Goal: Navigation & Orientation: Find specific page/section

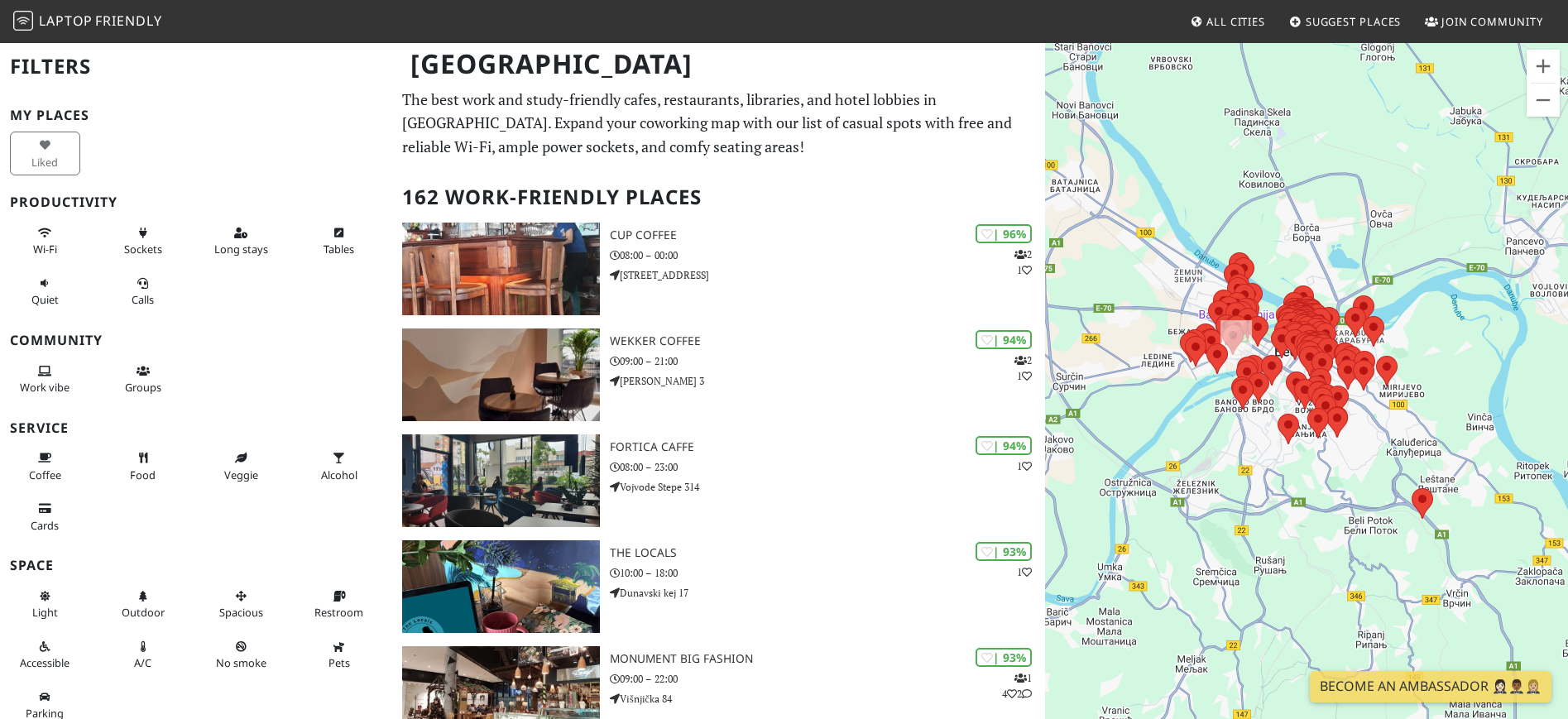
click at [1381, 445] on div at bounding box center [1306, 401] width 523 height 719
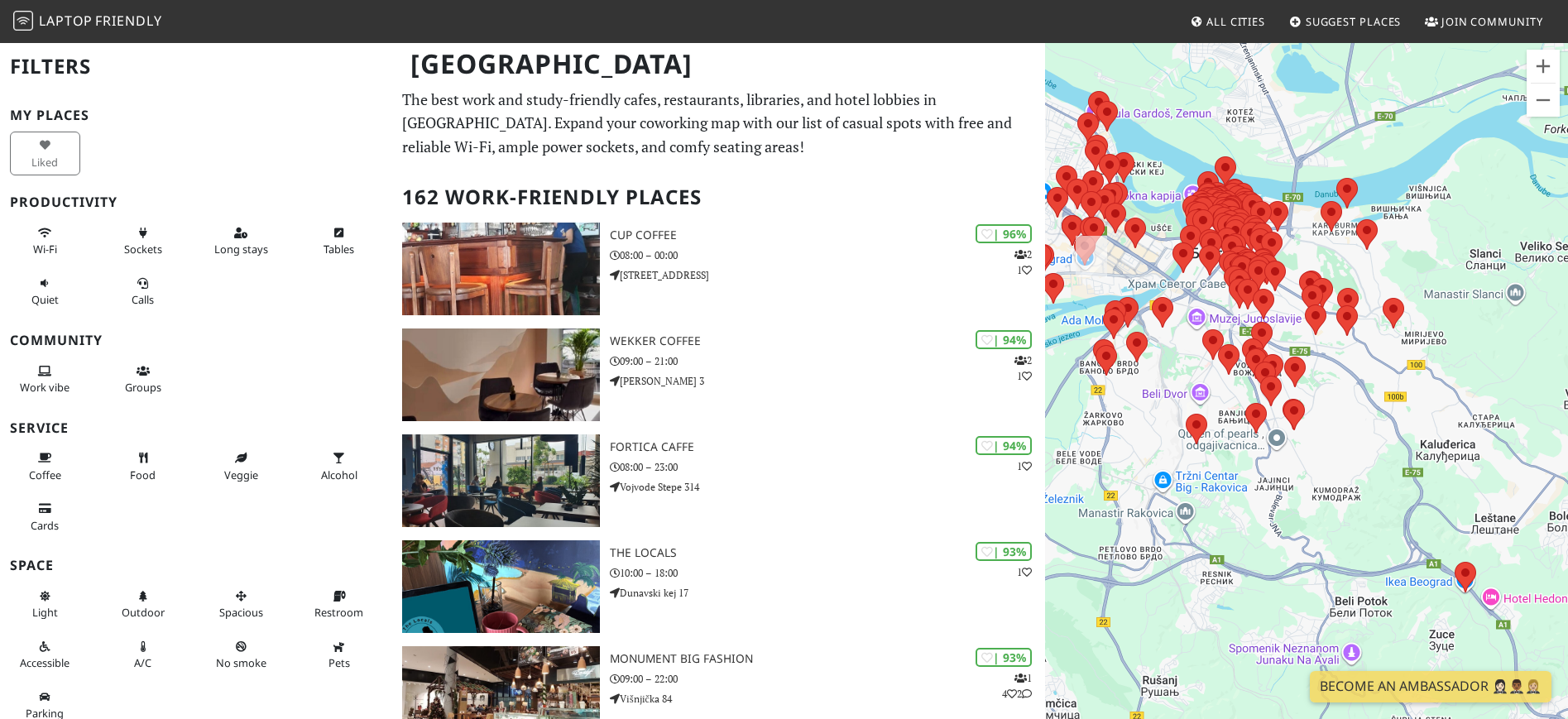
click at [1196, 286] on div at bounding box center [1306, 401] width 523 height 719
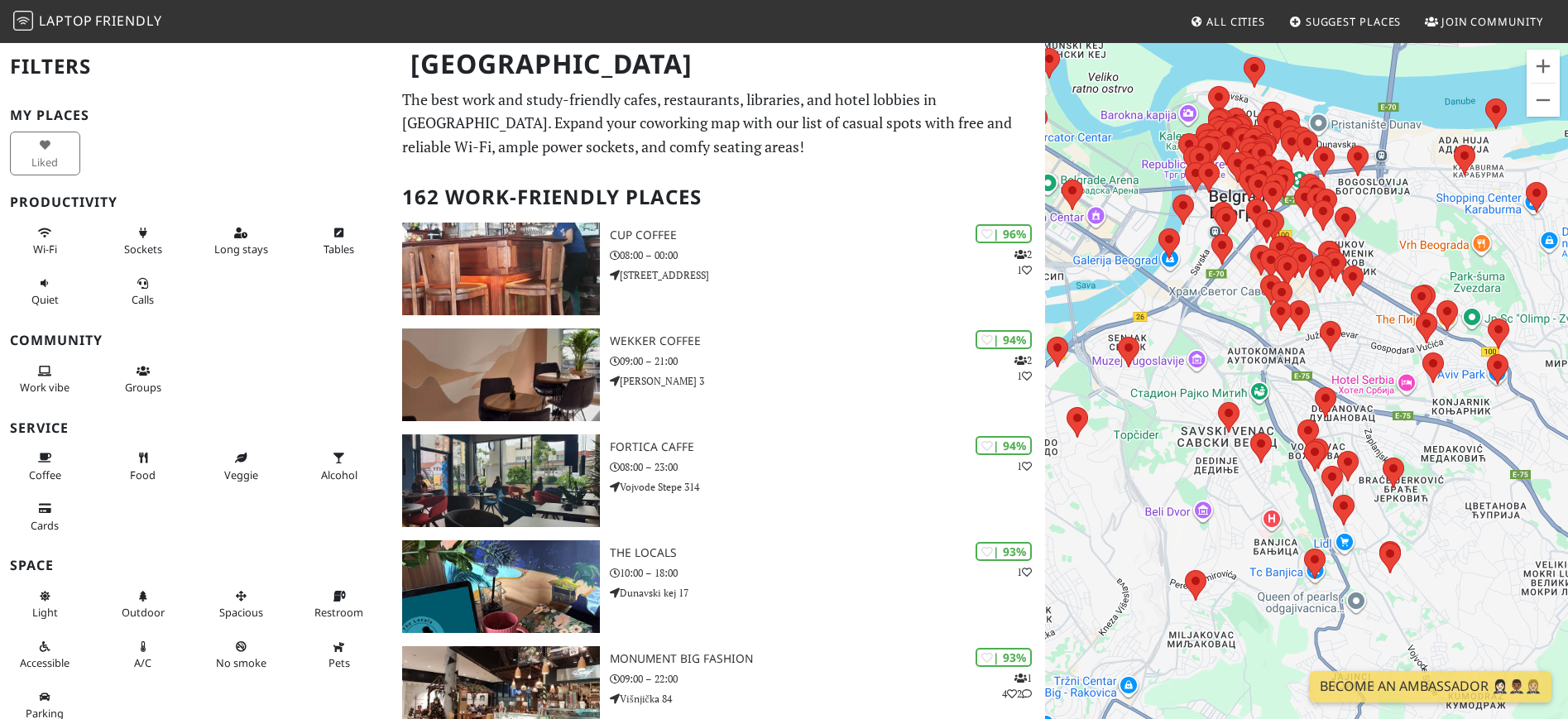
click at [1221, 318] on div at bounding box center [1306, 401] width 523 height 719
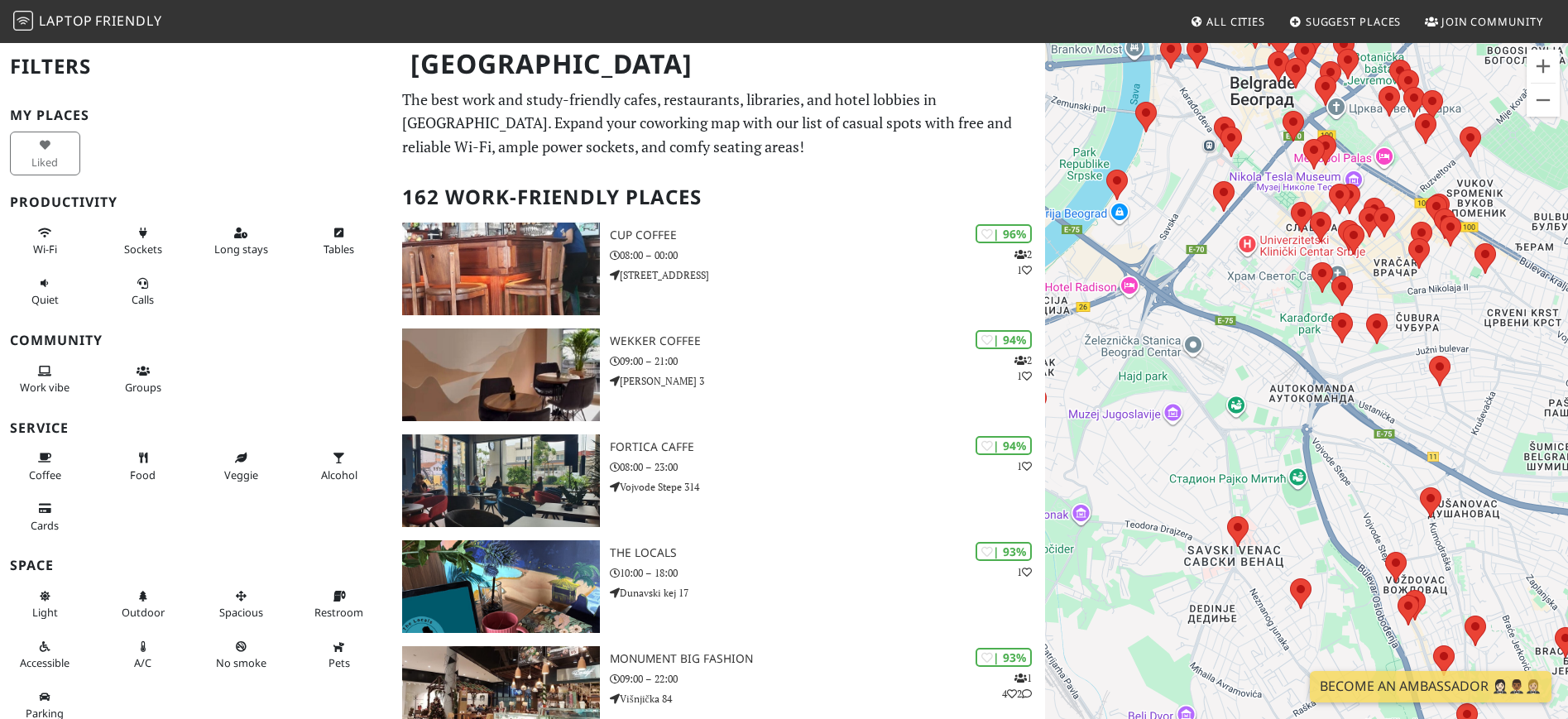
click at [1250, 355] on div at bounding box center [1306, 401] width 523 height 719
click at [1249, 355] on div at bounding box center [1306, 401] width 523 height 719
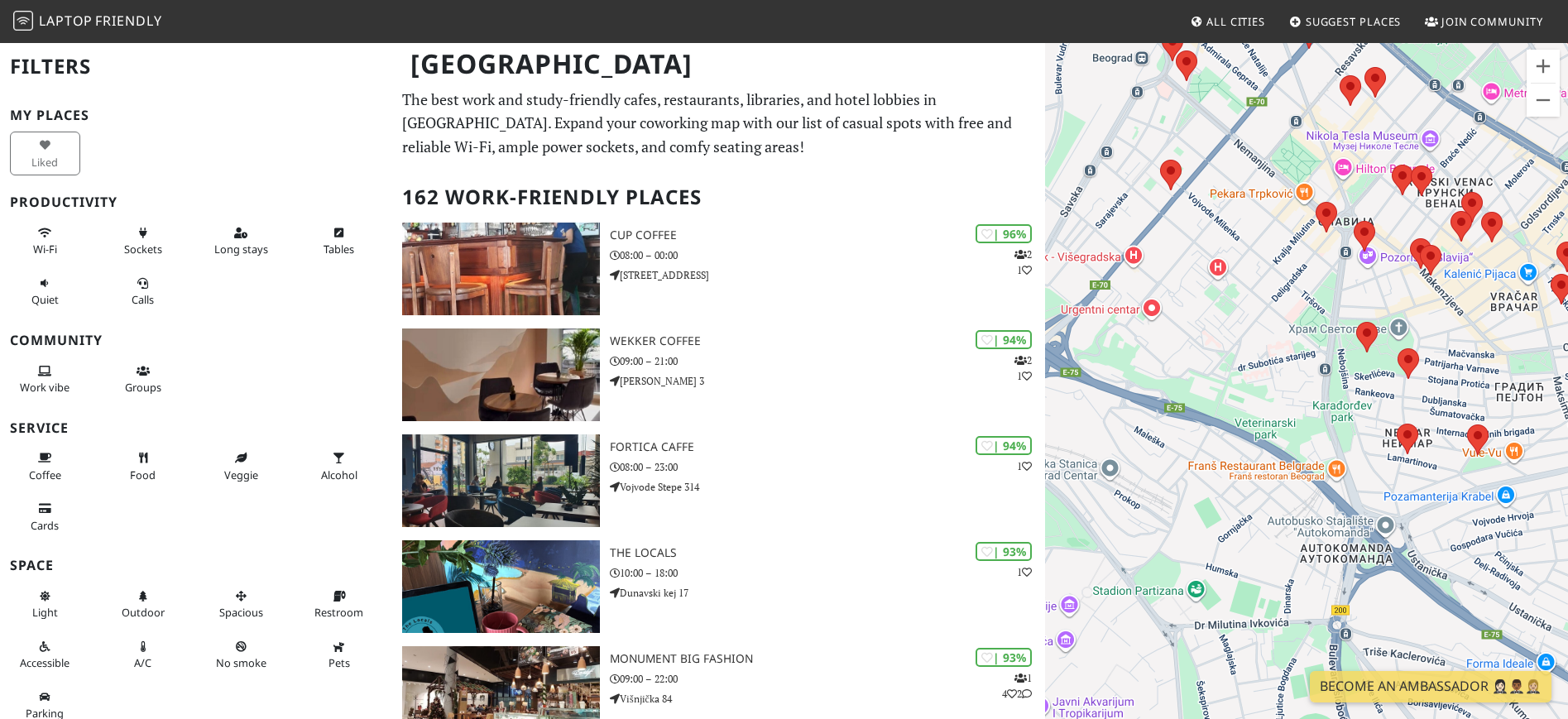
drag, startPoint x: 1221, startPoint y: 329, endPoint x: 1221, endPoint y: 433, distance: 104.0
click at [1219, 444] on div at bounding box center [1306, 401] width 523 height 719
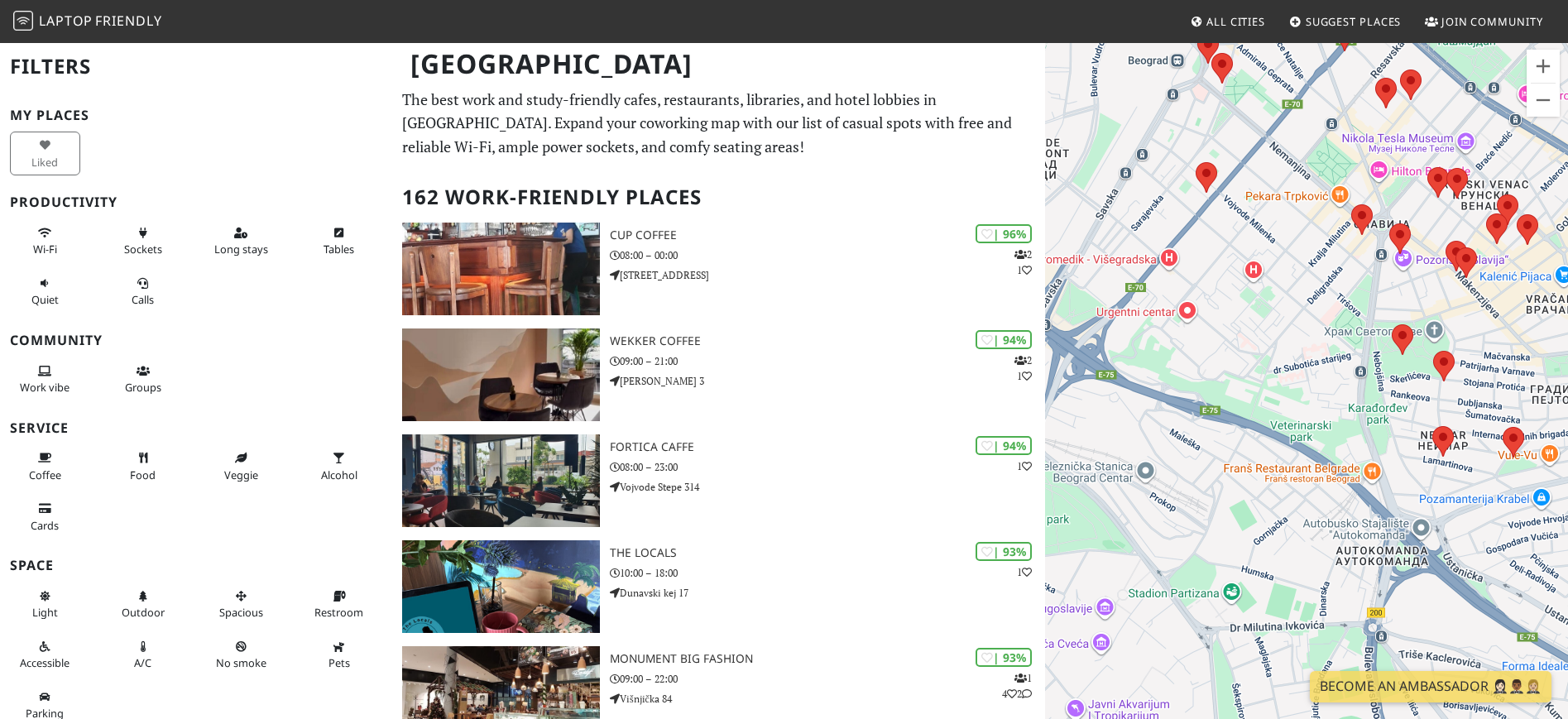
click at [1224, 324] on div at bounding box center [1306, 401] width 523 height 719
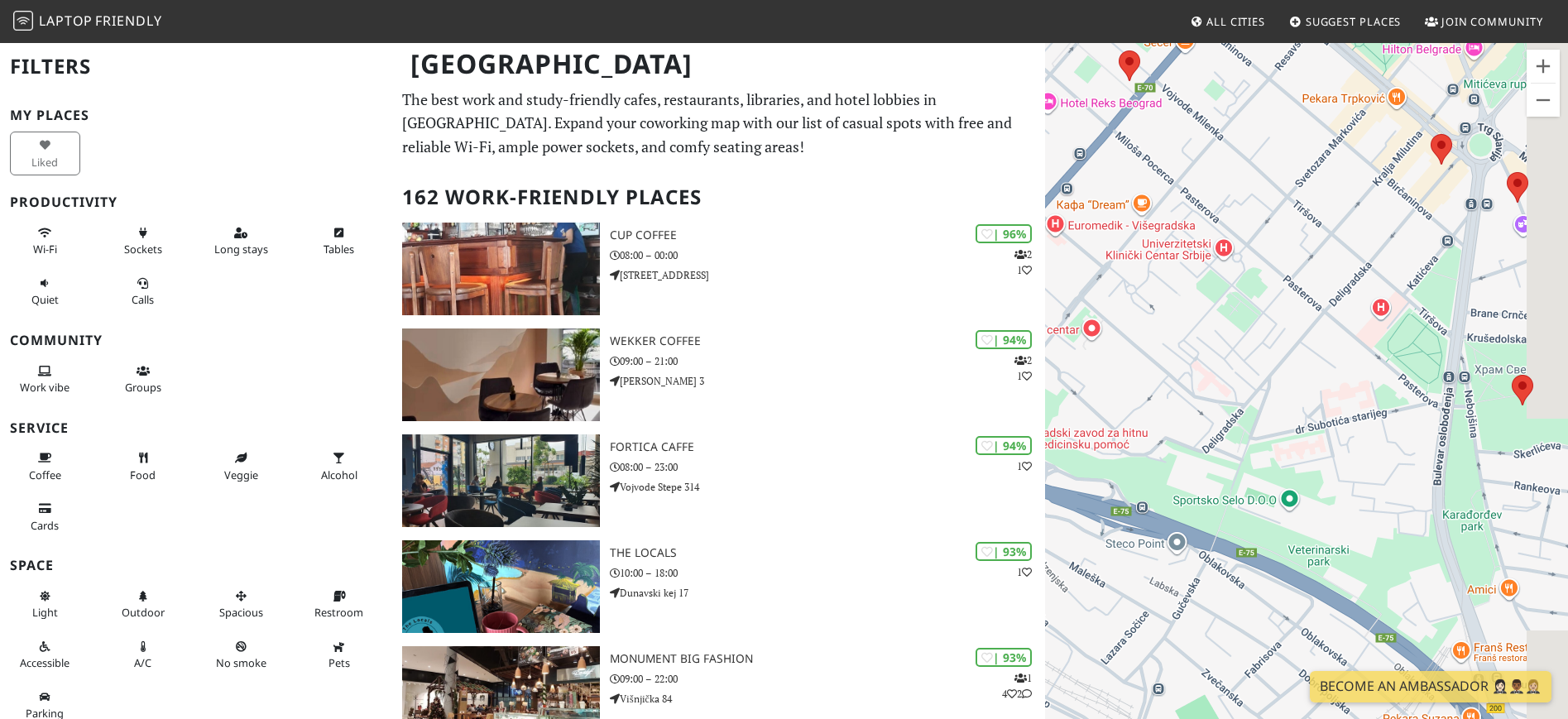
drag, startPoint x: 1246, startPoint y: 352, endPoint x: 1187, endPoint y: 354, distance: 59.0
click at [1170, 374] on div at bounding box center [1306, 401] width 523 height 719
